Goal: Obtain resource: Obtain resource

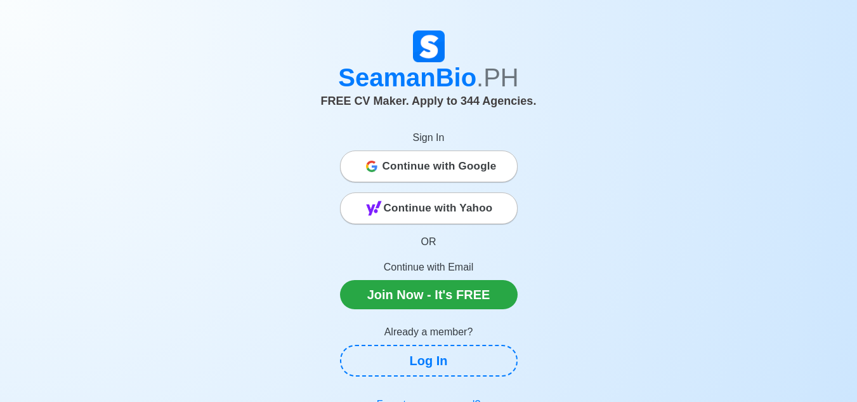
click at [369, 161] on icon at bounding box center [371, 166] width 11 height 11
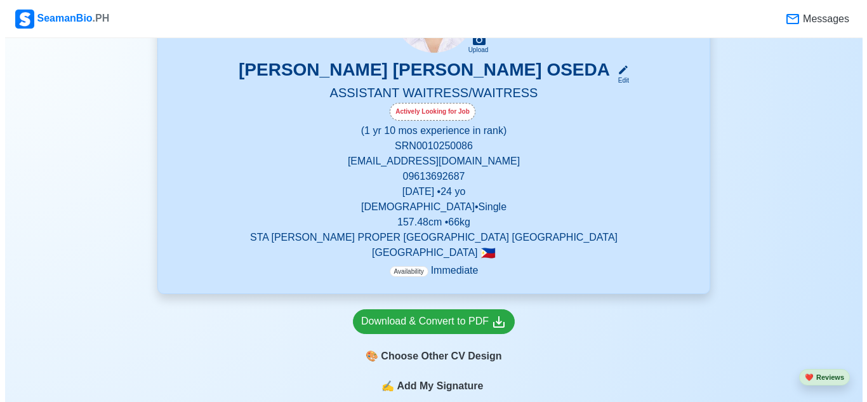
scroll to position [254, 0]
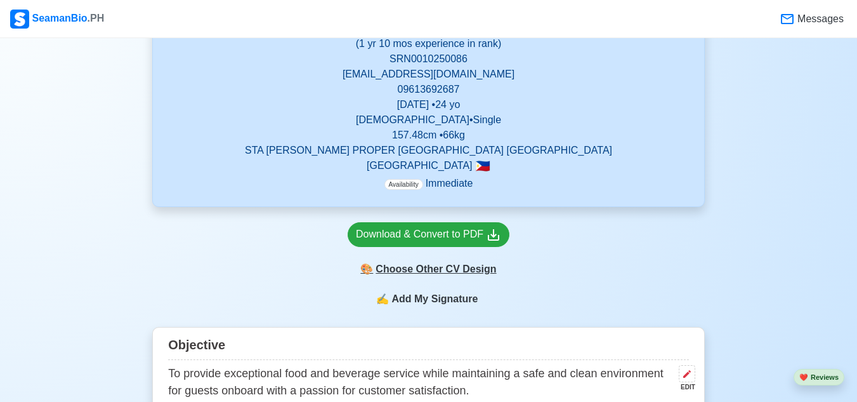
click at [431, 263] on div "🎨 Choose Other CV Design" at bounding box center [429, 269] width 162 height 24
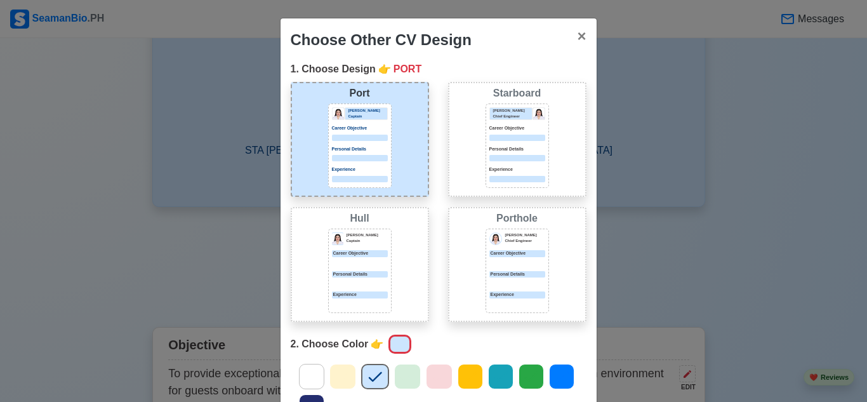
click at [361, 289] on div "Donald Cris Captain Career Objective Personal Details Experience" at bounding box center [359, 270] width 63 height 84
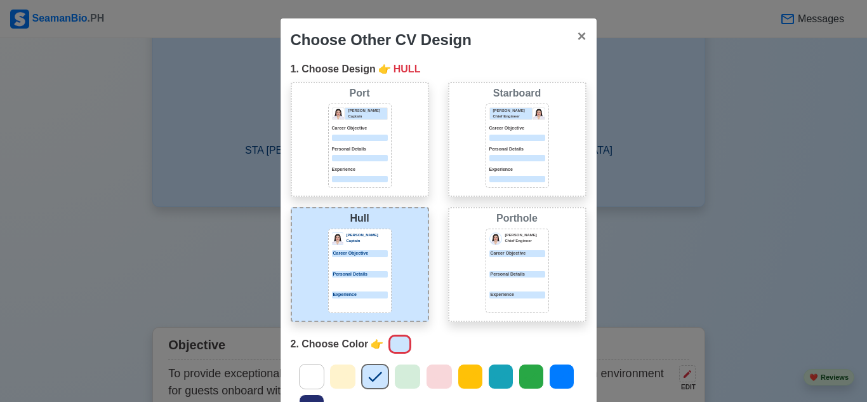
click at [616, 270] on div "Choose Other CV Design × Close 1. Choose Design 👉 HULL Port Donald Cris Captain…" at bounding box center [433, 201] width 867 height 402
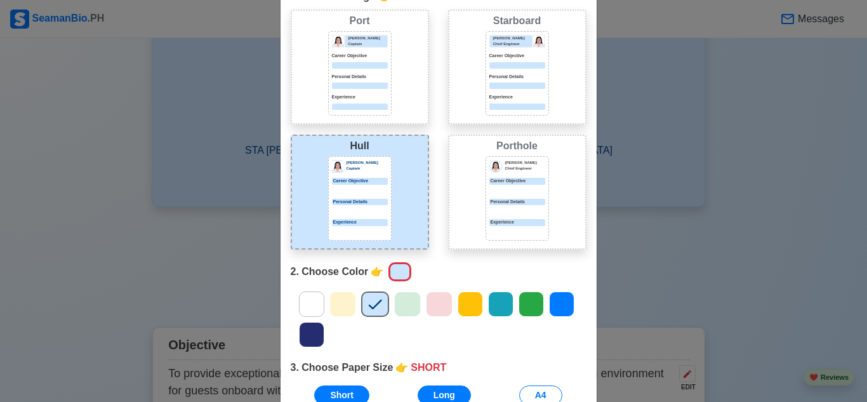
scroll to position [184, 0]
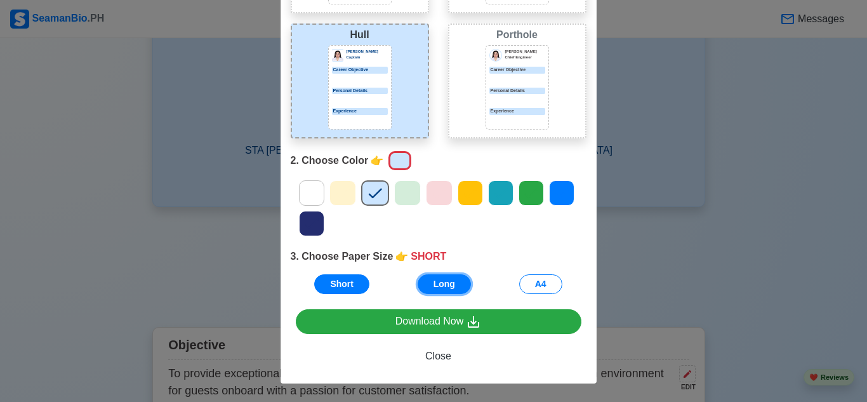
click at [449, 282] on button "Long" at bounding box center [443, 284] width 53 height 20
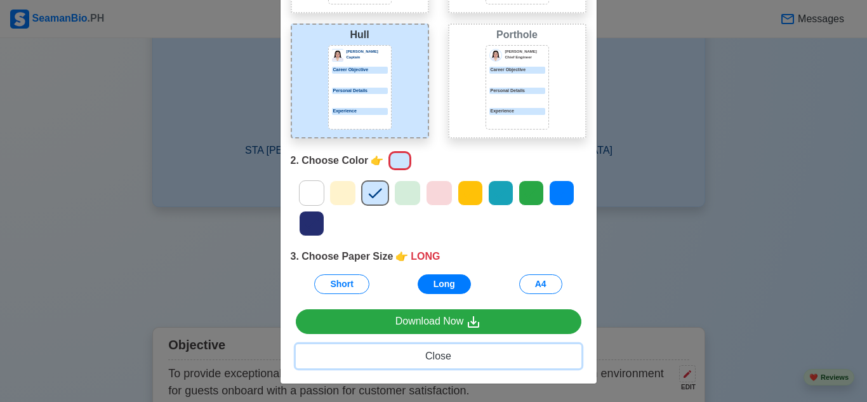
click at [445, 357] on span "Close" at bounding box center [438, 355] width 26 height 11
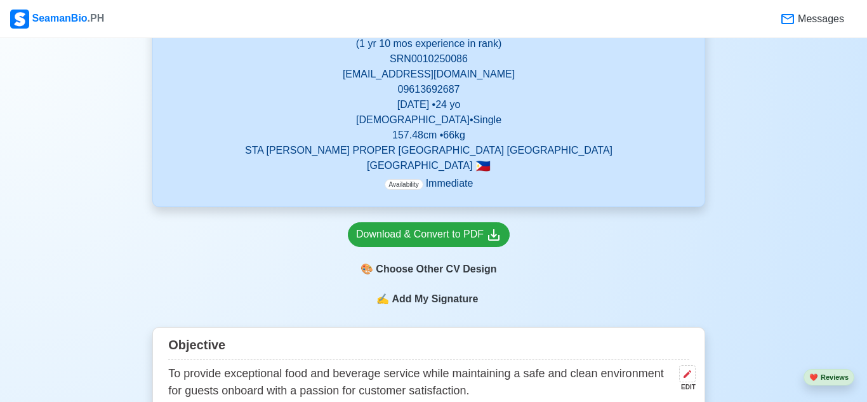
scroll to position [0, 0]
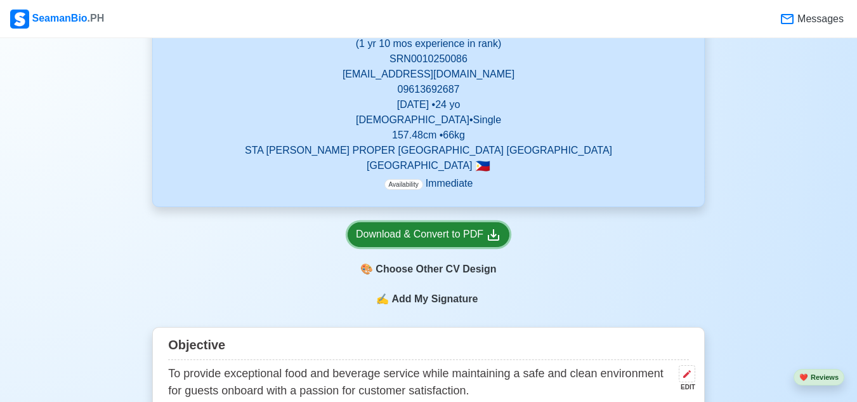
click at [461, 236] on div "Download & Convert to PDF" at bounding box center [428, 234] width 145 height 16
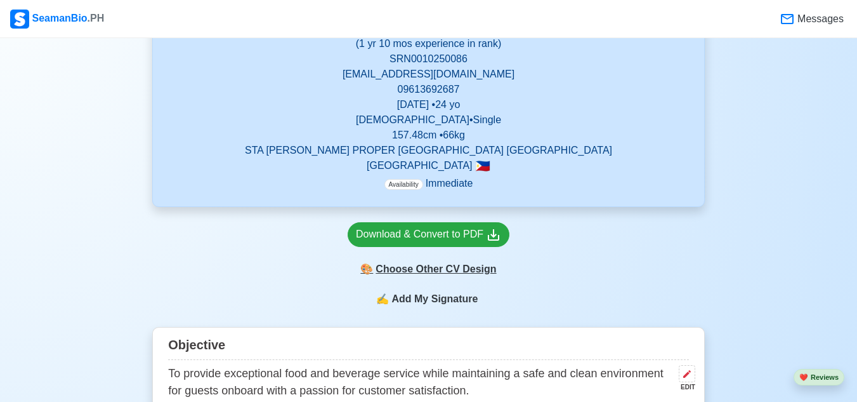
click at [414, 266] on div "🎨 Choose Other CV Design" at bounding box center [429, 269] width 162 height 24
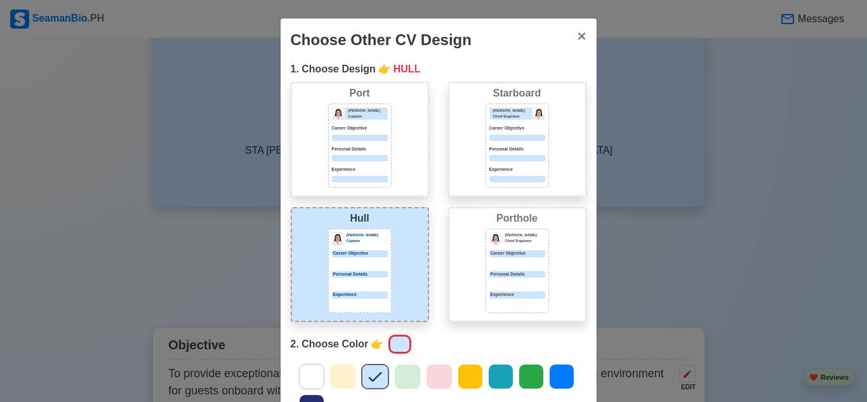
click at [505, 275] on div "Personal Details" at bounding box center [517, 274] width 56 height 7
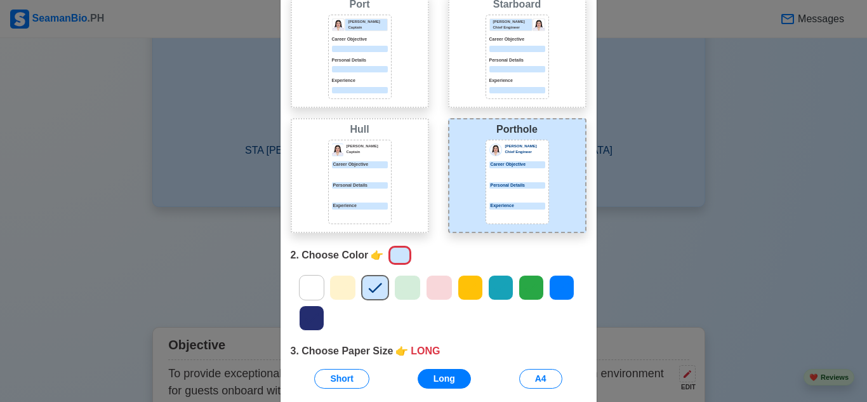
scroll to position [184, 0]
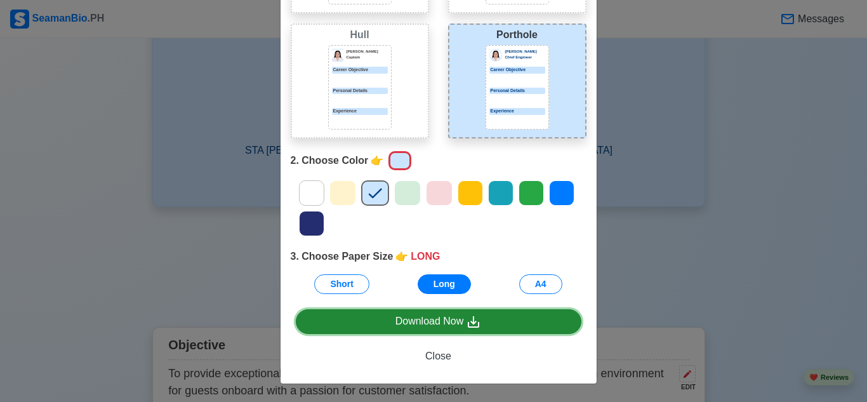
click at [475, 332] on link "Download Now" at bounding box center [438, 321] width 285 height 25
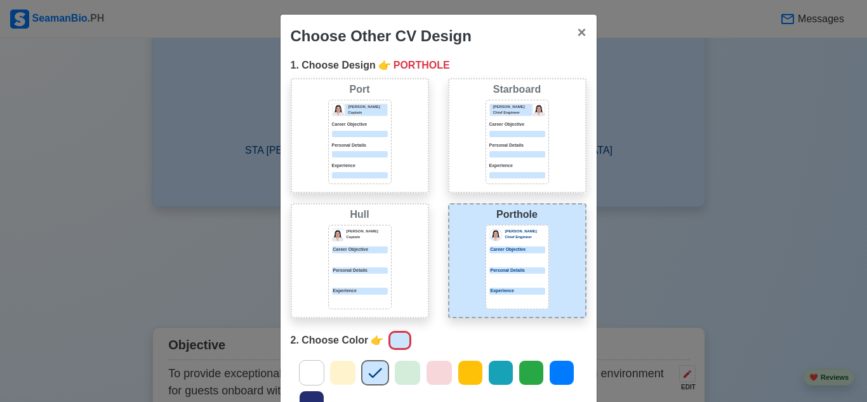
scroll to position [0, 0]
